Goal: Communication & Community: Answer question/provide support

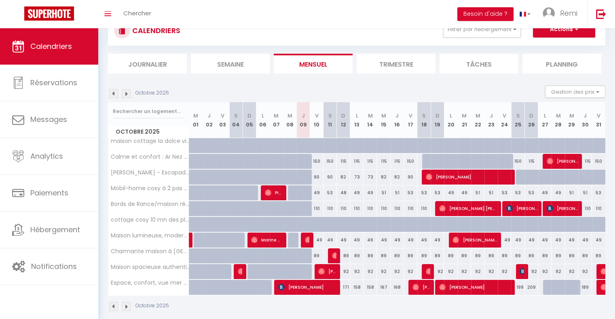
scroll to position [31, 0]
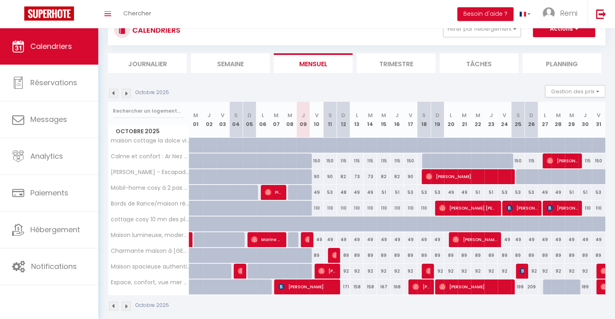
click at [127, 93] on img at bounding box center [126, 93] width 9 height 9
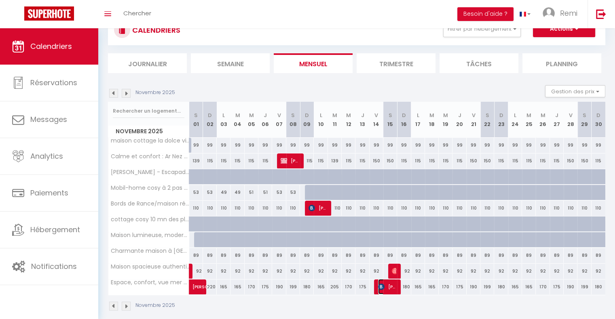
click at [391, 287] on span "[PERSON_NAME]" at bounding box center [387, 286] width 18 height 15
select select "OK"
select select "KO"
select select "0"
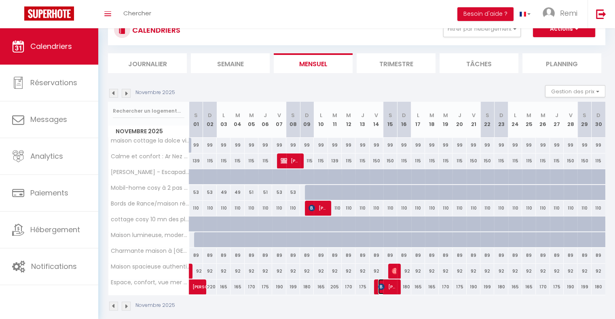
select select "1"
select select
select select "40474"
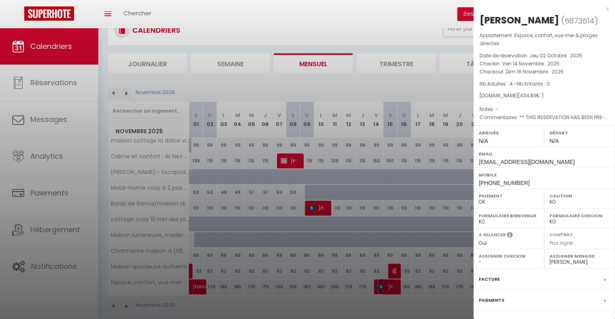
scroll to position [90, 0]
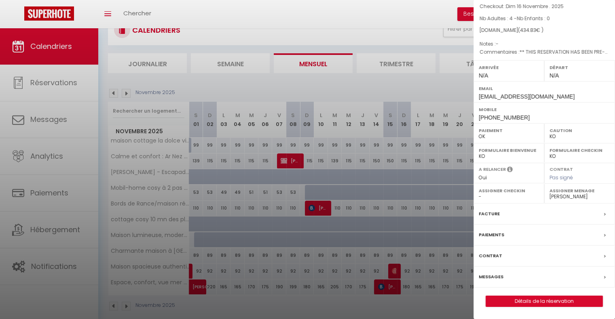
click at [489, 271] on div "Messages" at bounding box center [543, 277] width 141 height 21
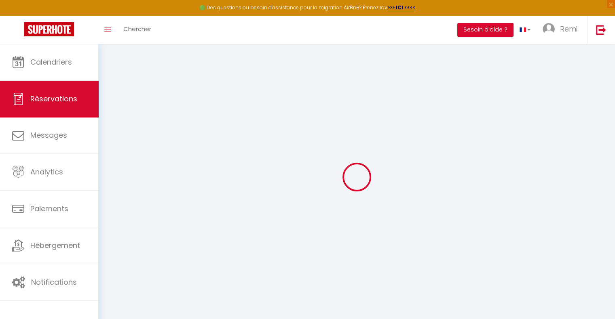
select select
checkbox input "false"
select select
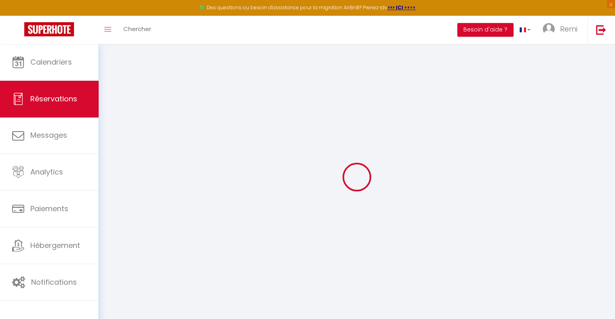
checkbox input "false"
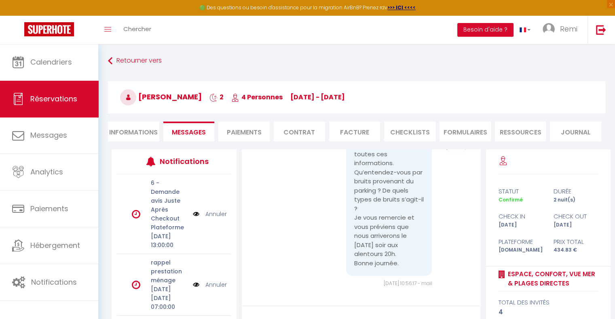
scroll to position [84, 0]
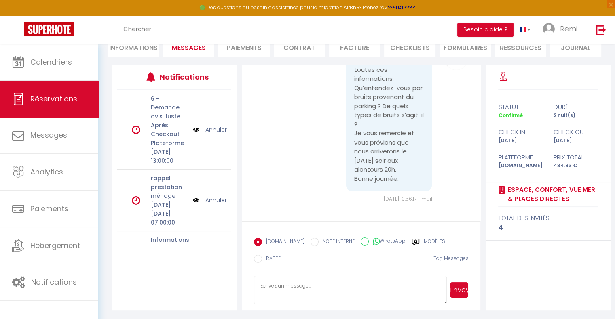
click at [301, 283] on textarea at bounding box center [350, 290] width 193 height 28
click at [289, 297] on textarea "Bonjour [PERSON_NAME]," at bounding box center [350, 290] width 193 height 28
click at [415, 297] on textarea "Bonjour [PERSON_NAME], Concernant les bruits venant du parking, vous ne serez p…" at bounding box center [350, 290] width 193 height 28
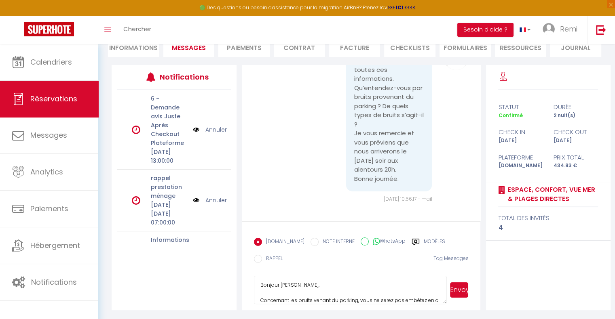
scroll to position [8, 0]
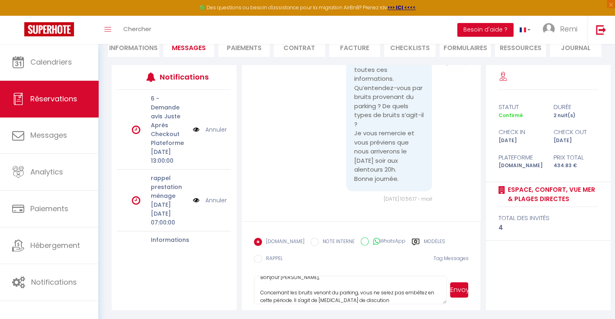
click at [347, 299] on textarea "Bonjour [PERSON_NAME], Concernant les bruits venant du parking, vous ne serez p…" at bounding box center [350, 290] width 193 height 28
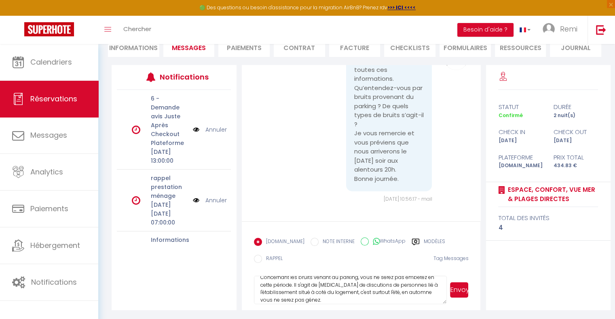
click at [307, 299] on textarea "Bonjour [PERSON_NAME], Concernant les bruits venant du parking, vous ne serez p…" at bounding box center [350, 290] width 193 height 28
type textarea "Bonjour [PERSON_NAME], Concernant les bruits venant du parking, vous ne serez p…"
click at [461, 292] on button "Envoyer" at bounding box center [459, 289] width 18 height 15
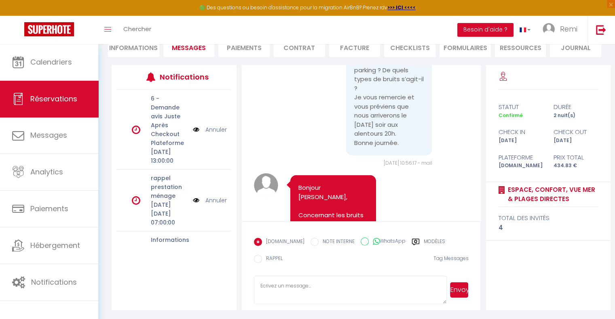
scroll to position [2104, 0]
